Goal: Task Accomplishment & Management: Use online tool/utility

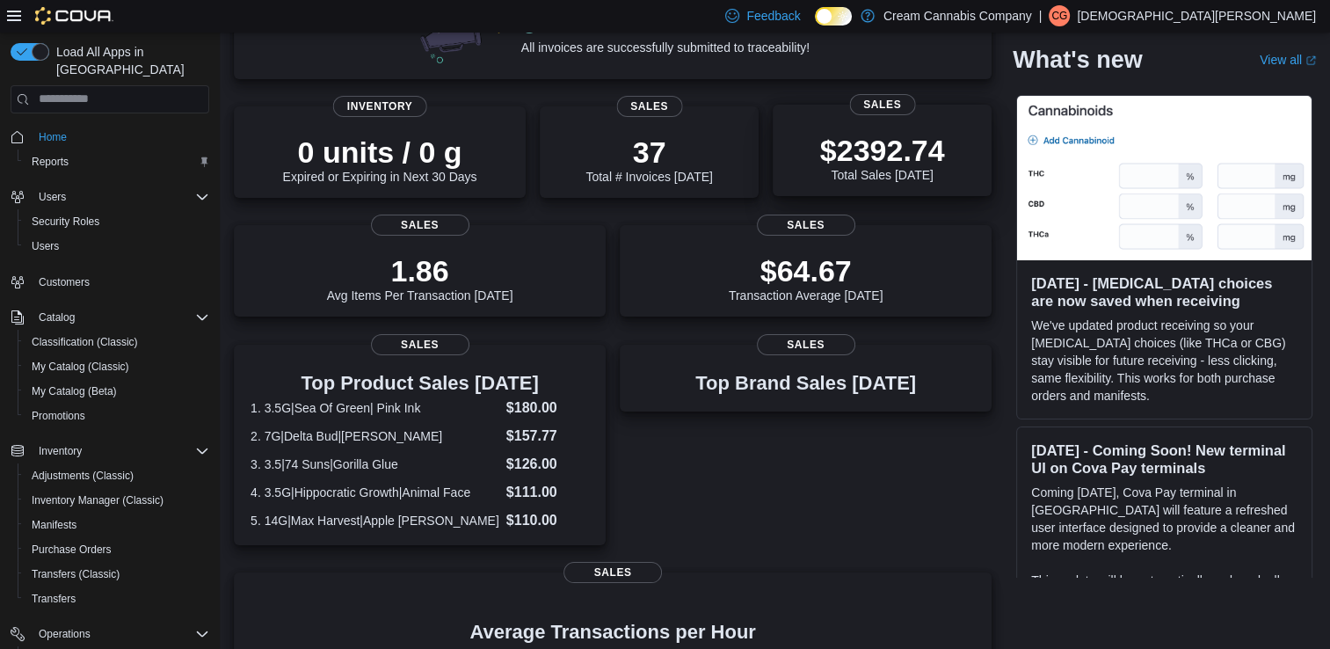
scroll to position [264, 0]
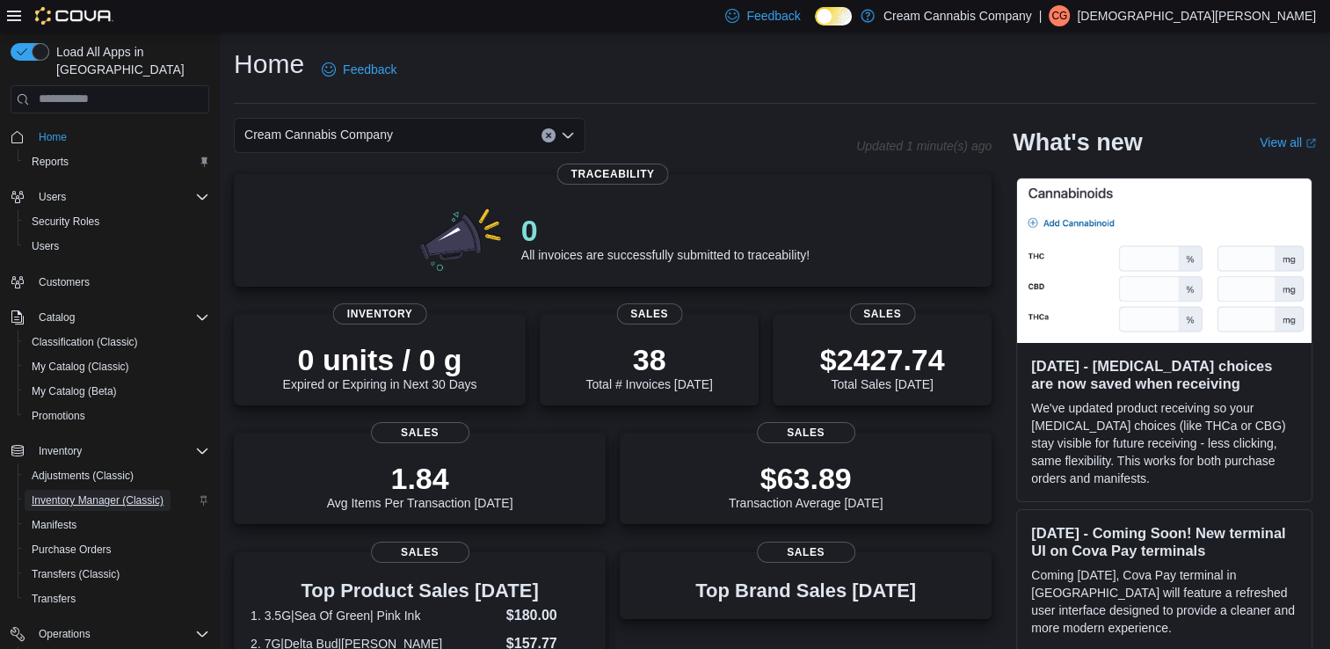
click at [91, 493] on span "Inventory Manager (Classic)" at bounding box center [98, 500] width 132 height 14
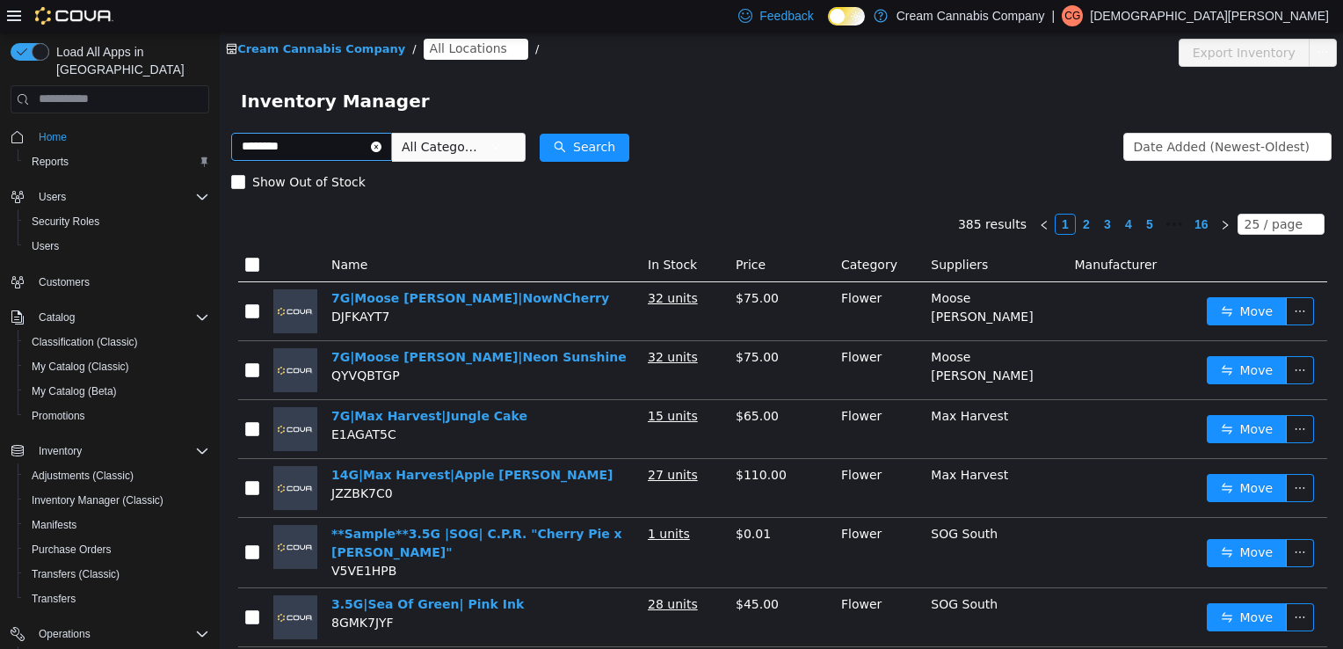
type input "********"
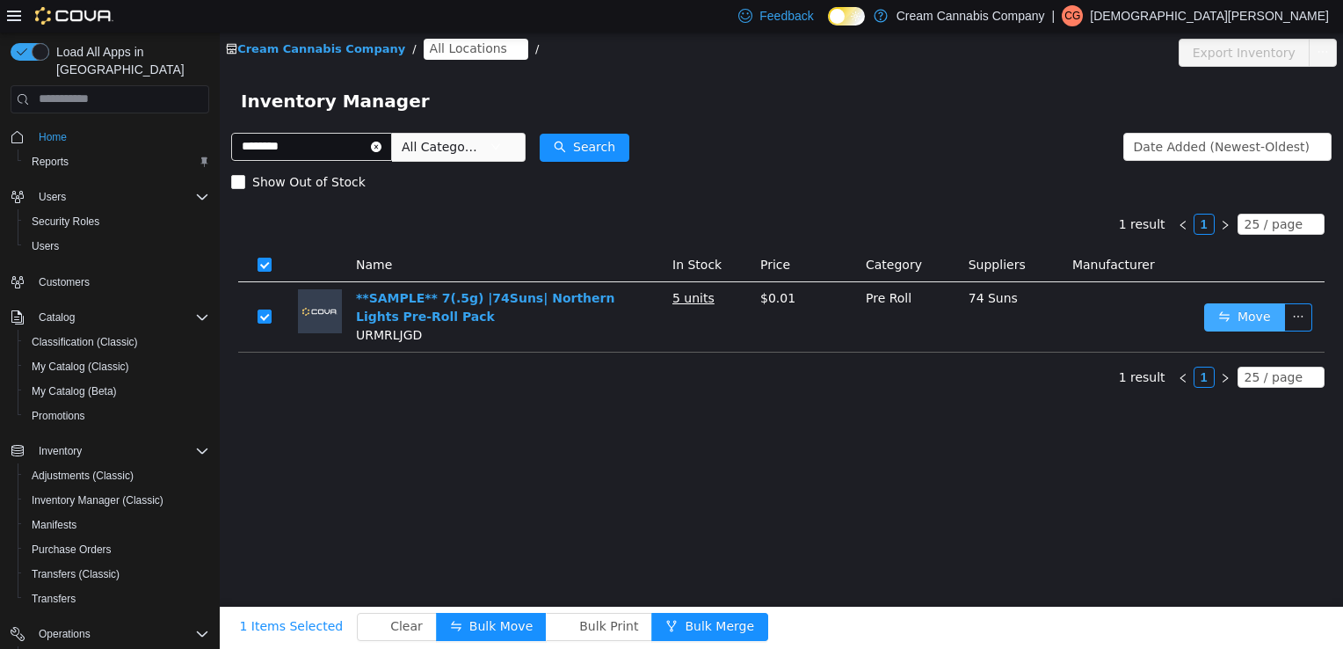
click at [1256, 323] on button "Move" at bounding box center [1244, 316] width 81 height 28
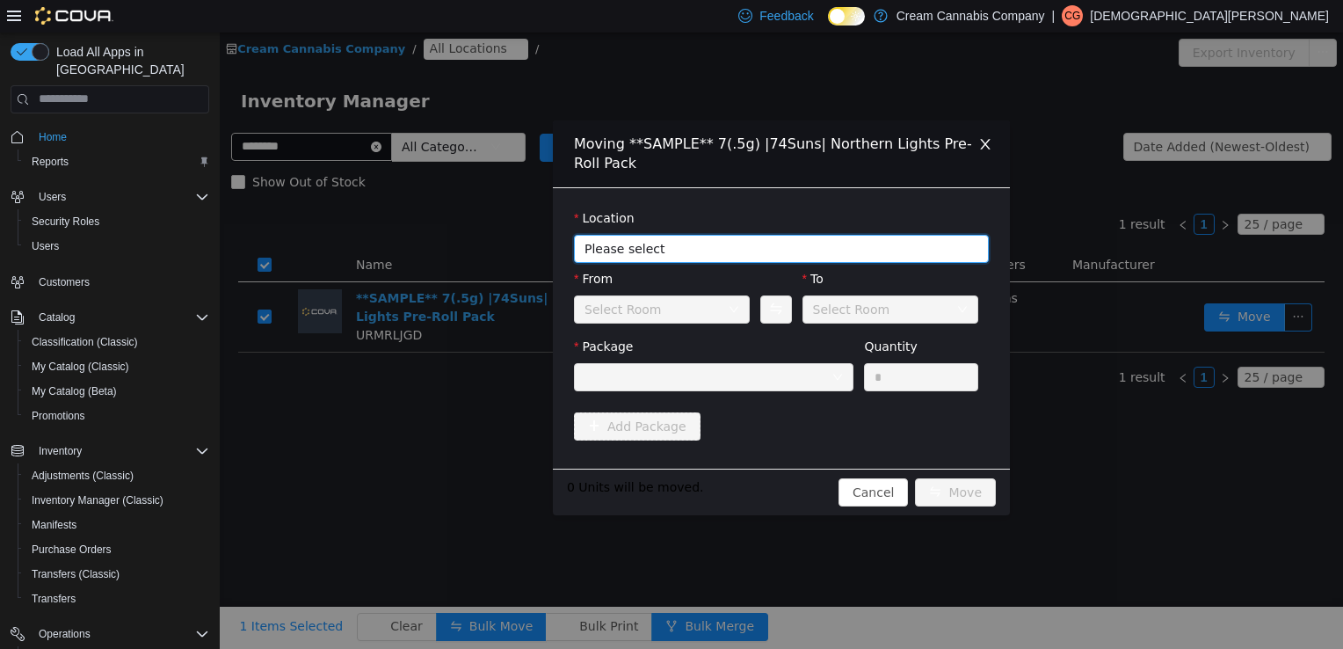
click at [663, 247] on span "Please select" at bounding box center [772, 248] width 375 height 18
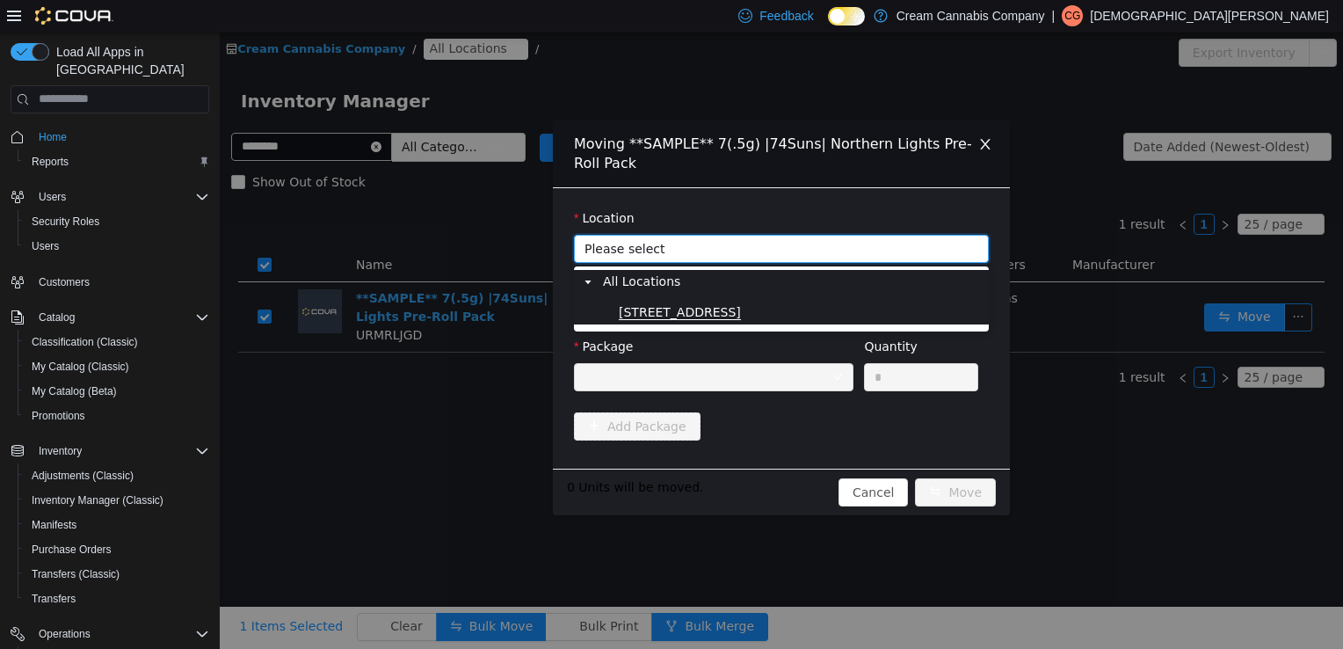
click at [678, 312] on span "4205 Highway 80 East" at bounding box center [680, 311] width 122 height 15
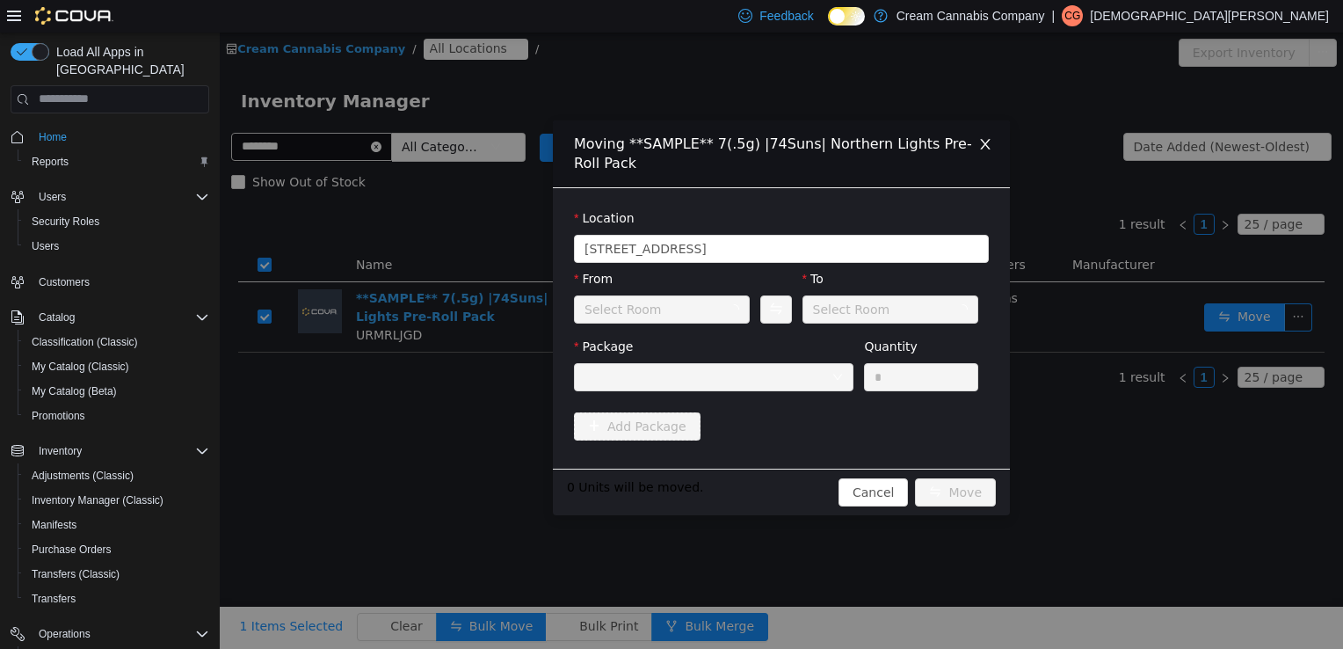
click at [675, 317] on div "Select Room" at bounding box center [656, 308] width 143 height 26
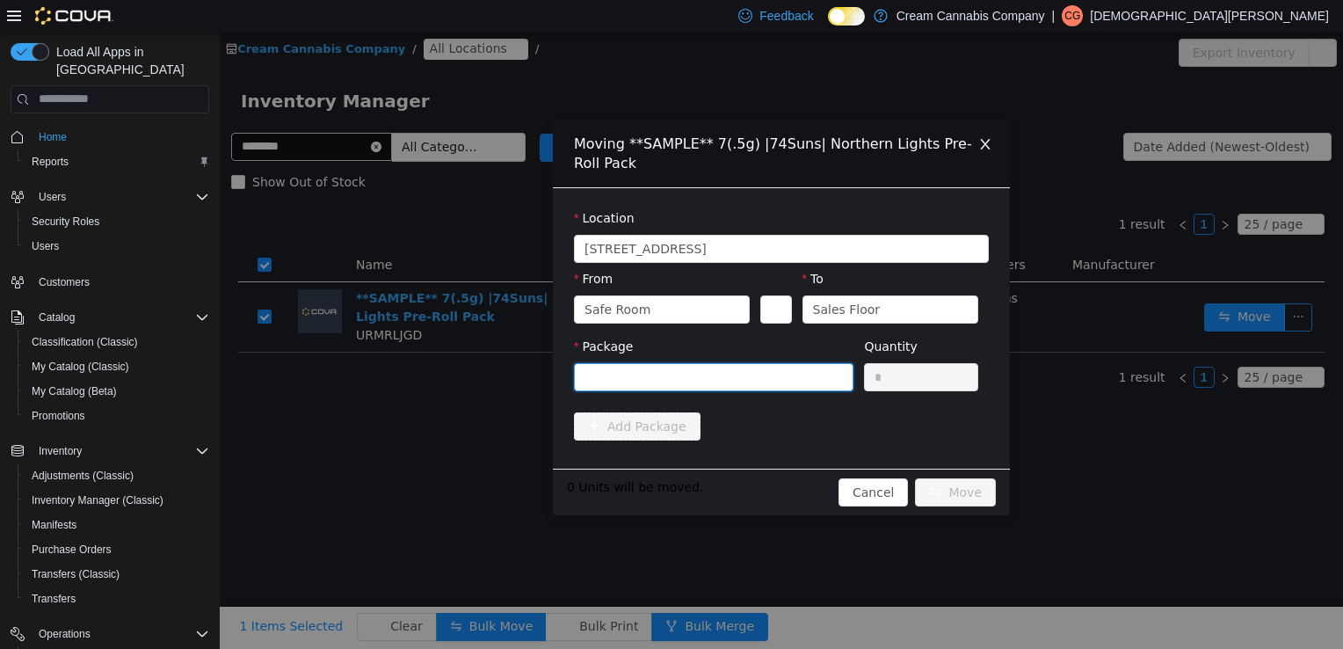
click at [785, 388] on div at bounding box center [708, 376] width 247 height 26
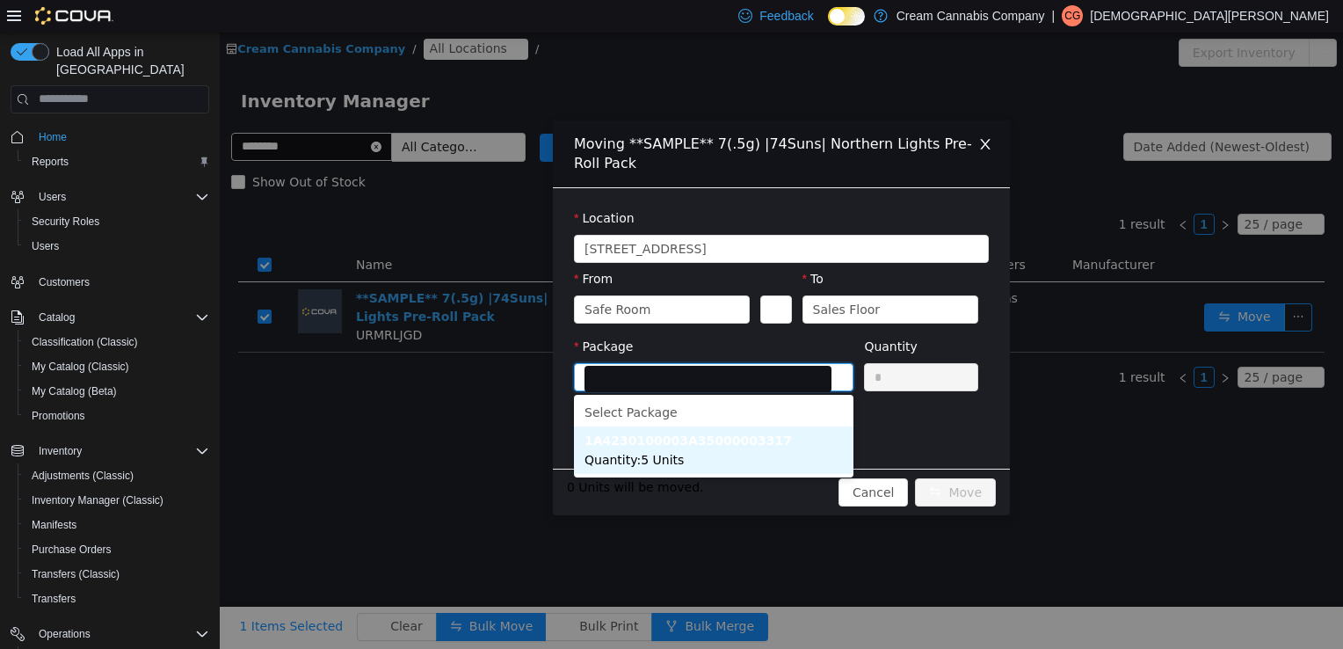
click at [657, 452] on span "Quantity : 5 Units" at bounding box center [634, 459] width 99 height 14
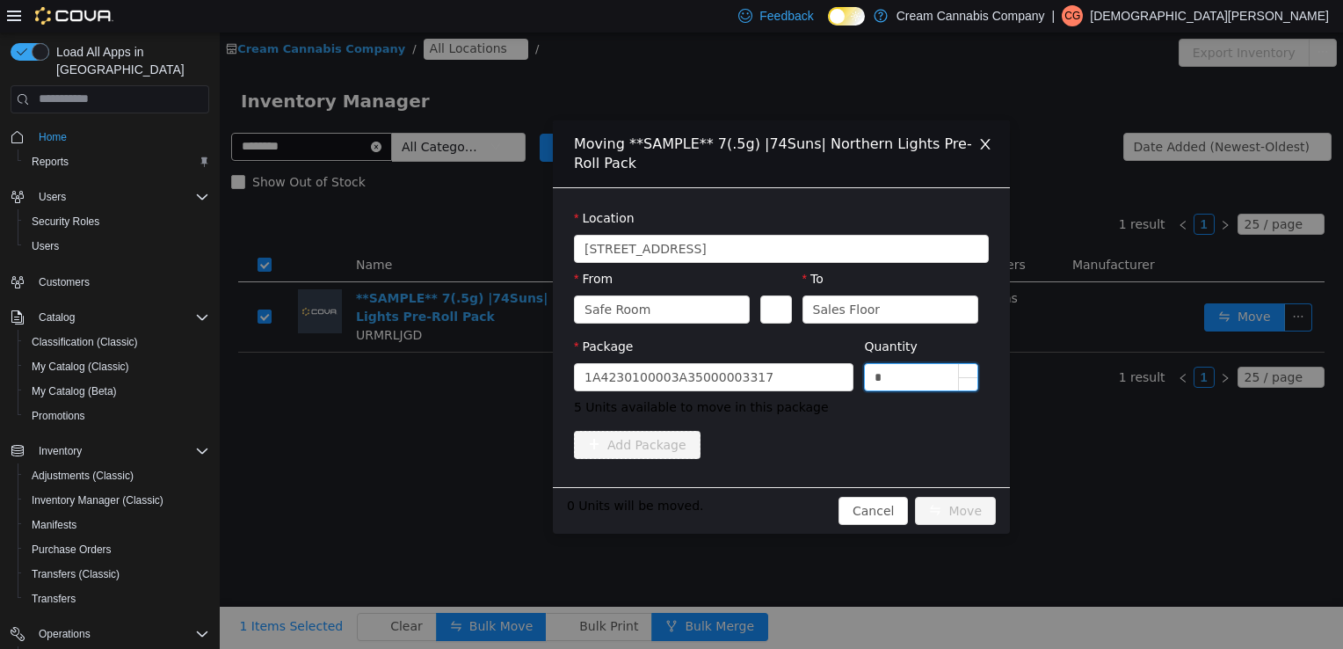
click at [906, 378] on input "*" at bounding box center [921, 376] width 113 height 26
type input "**"
click at [915, 496] on button "Move" at bounding box center [955, 510] width 81 height 28
